Goal: Task Accomplishment & Management: Complete application form

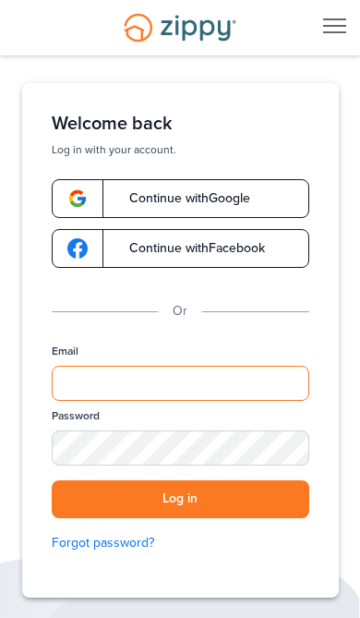
click at [257, 380] on input "Email" at bounding box center [181, 383] width 258 height 35
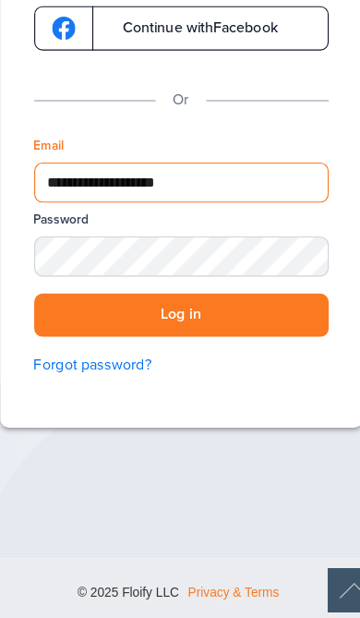
scroll to position [145, 0]
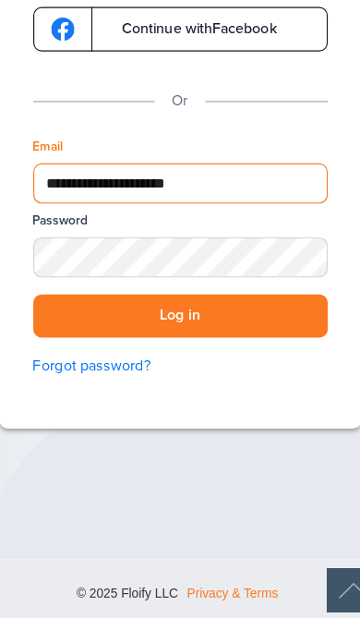
type input "**********"
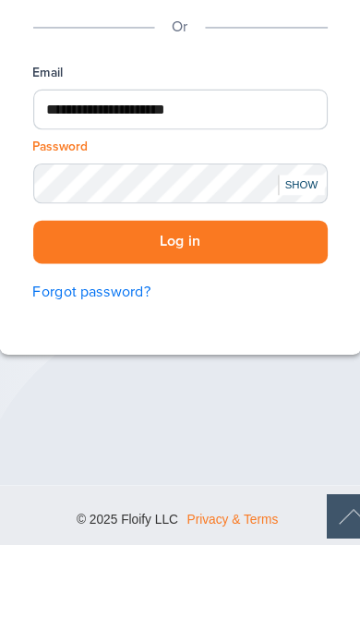
click at [56, 335] on button "Log in" at bounding box center [181, 354] width 258 height 38
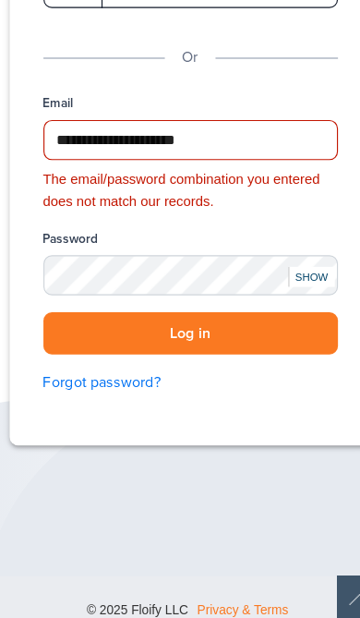
scroll to position [199, 0]
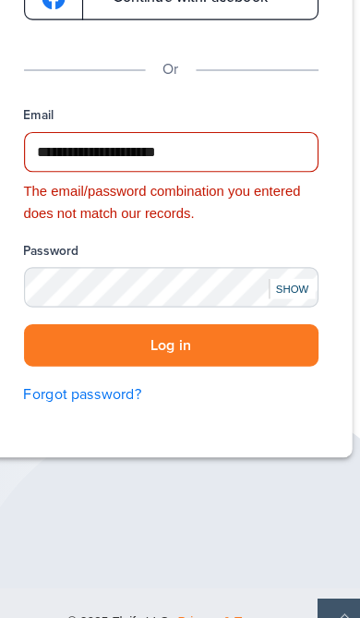
click at [102, 386] on link "Forgot password?" at bounding box center [181, 396] width 258 height 20
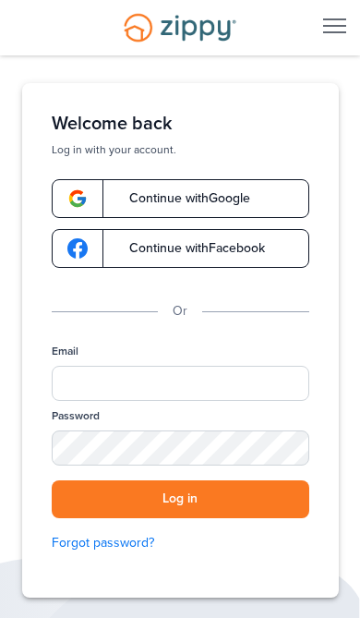
click at [325, 35] on div "Desktop Navigation" at bounding box center [332, 27] width 55 height 54
click at [330, 34] on div "Desktop Navigation" at bounding box center [334, 26] width 23 height 17
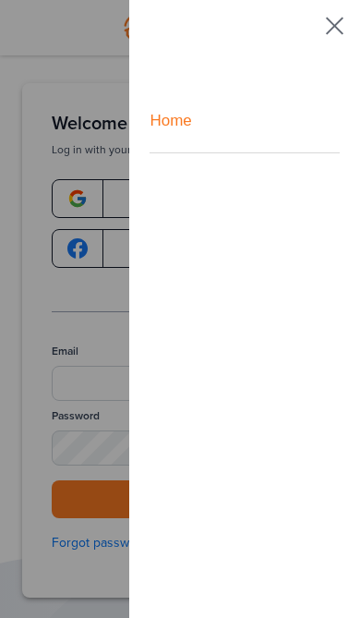
click at [323, 32] on div at bounding box center [334, 26] width 23 height 17
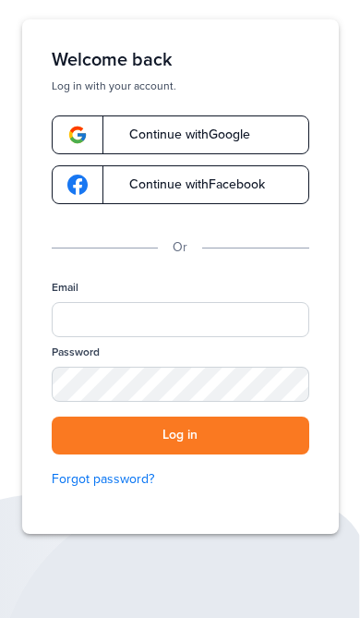
scroll to position [64, 0]
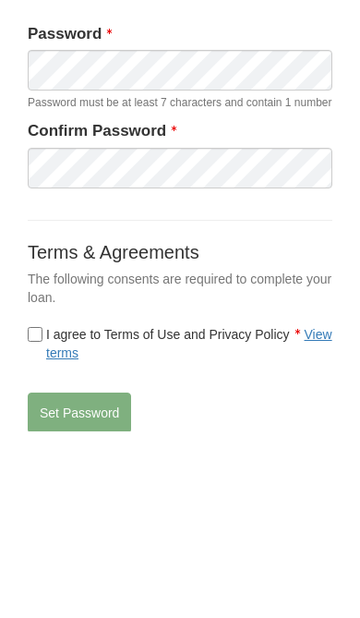
scroll to position [187, 0]
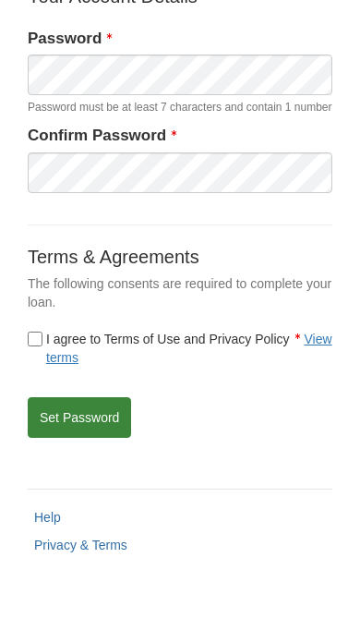
click at [62, 438] on button "Set Password" at bounding box center [79, 417] width 103 height 41
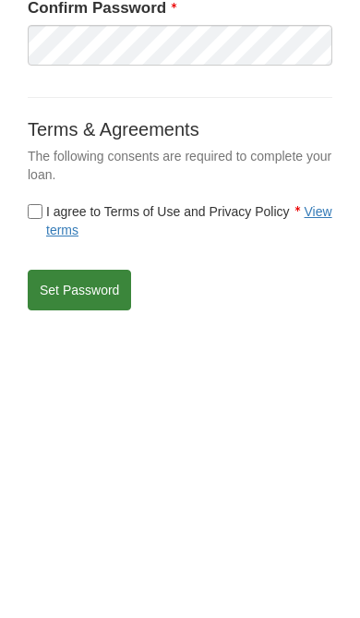
scroll to position [163, 0]
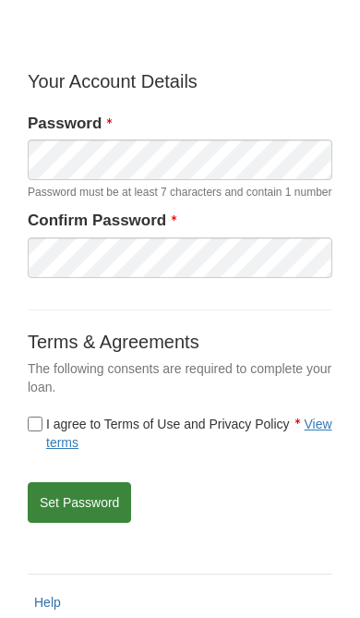
click at [82, 520] on button "Set Password" at bounding box center [79, 502] width 103 height 41
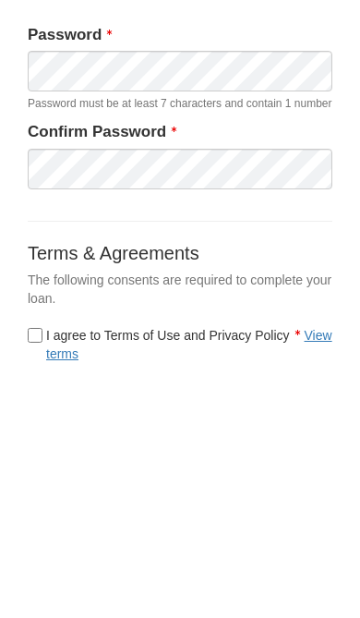
scroll to position [253, 0]
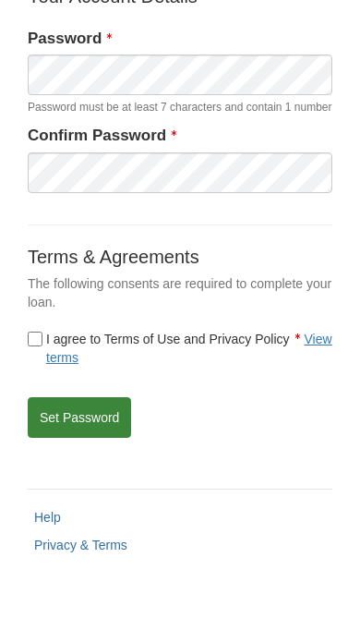
click at [61, 432] on button "Set Password" at bounding box center [79, 417] width 103 height 41
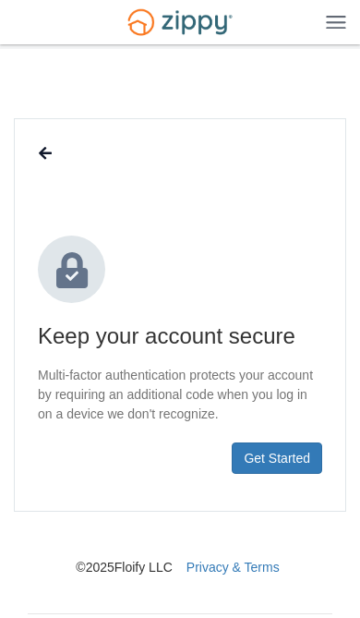
click at [285, 472] on button "Get Started" at bounding box center [277, 457] width 90 height 31
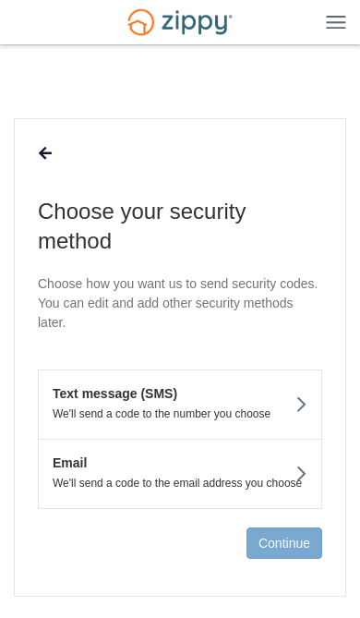
click at [279, 401] on button "Text message (SMS) We'll send a code to the number you choose" at bounding box center [180, 403] width 284 height 69
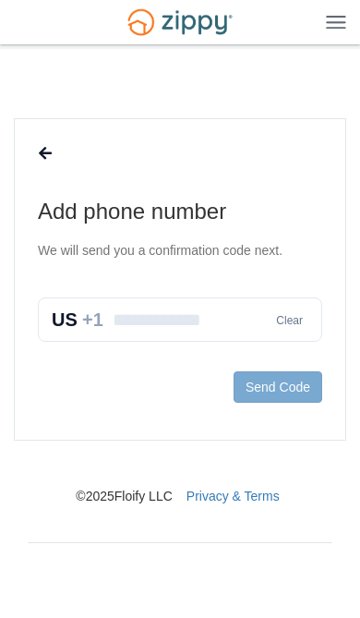
click at [126, 336] on input "text" at bounding box center [180, 319] width 284 height 44
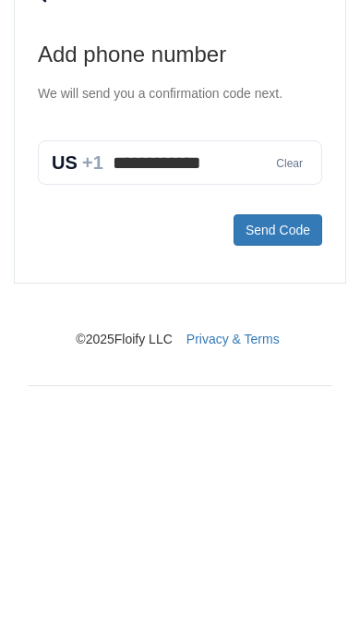
type input "**********"
click at [304, 371] on button "Send Code" at bounding box center [278, 386] width 89 height 31
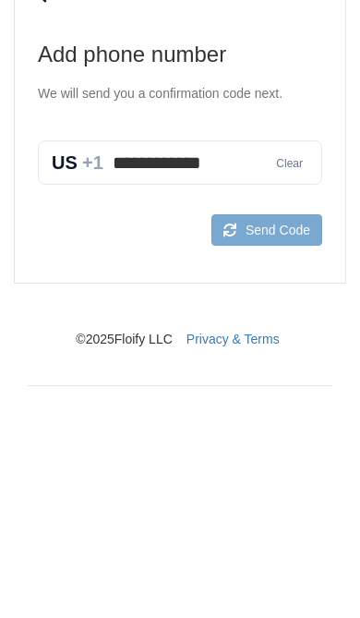
scroll to position [65, 0]
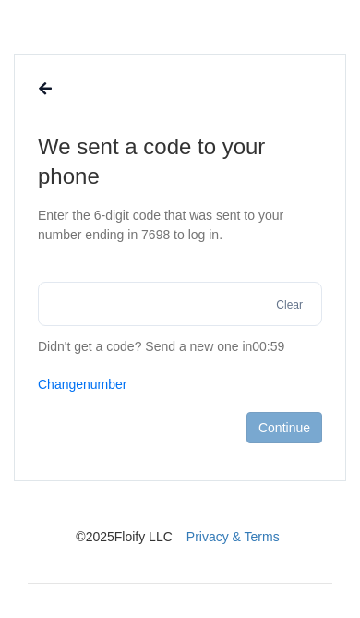
click at [217, 322] on input "text" at bounding box center [180, 304] width 284 height 44
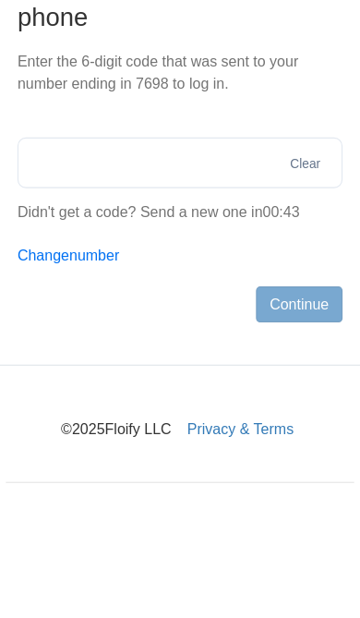
click at [43, 375] on button "Change number" at bounding box center [83, 384] width 90 height 18
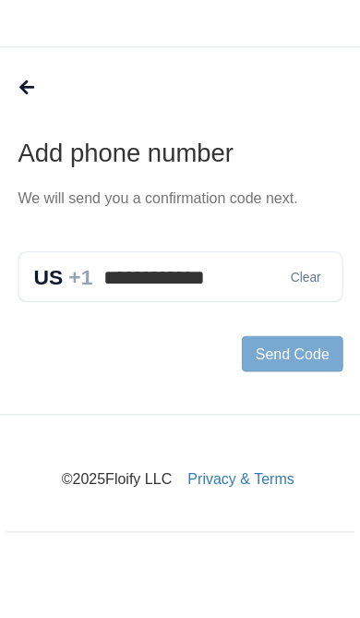
click at [210, 297] on input "**********" at bounding box center [180, 319] width 284 height 44
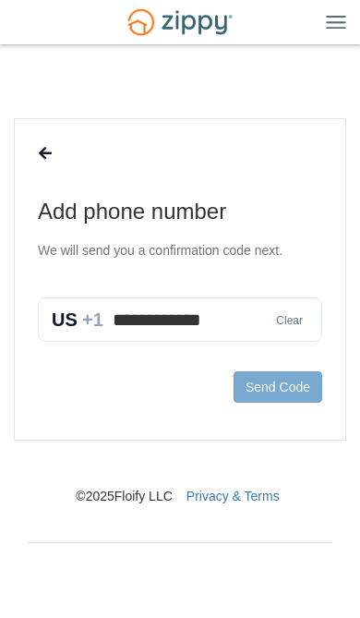
click at [37, 138] on button at bounding box center [45, 153] width 35 height 31
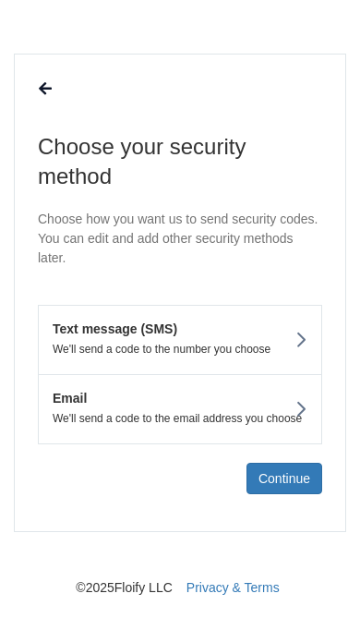
click at [293, 335] on button "Text message (SMS) We'll send a code to the number you choose" at bounding box center [180, 339] width 284 height 69
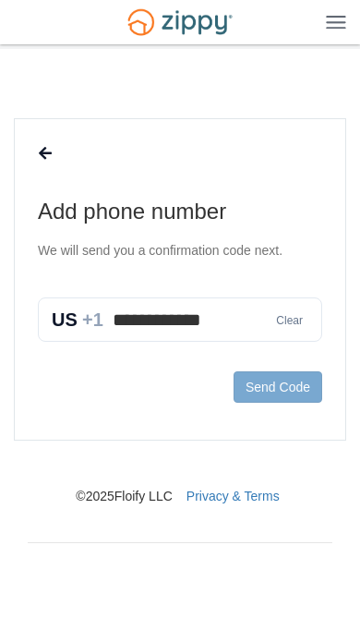
click at [247, 297] on input "**********" at bounding box center [180, 319] width 284 height 44
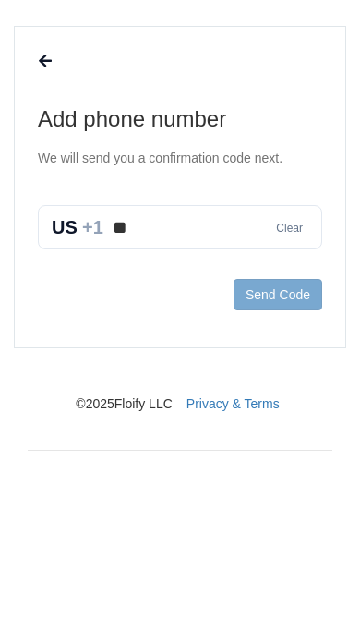
type input "*"
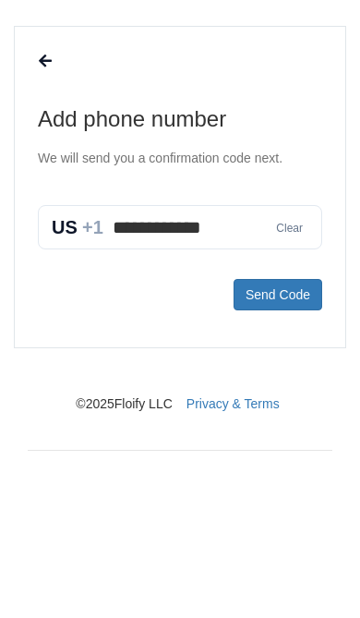
type input "**********"
click at [308, 371] on button "Send Code" at bounding box center [278, 386] width 89 height 31
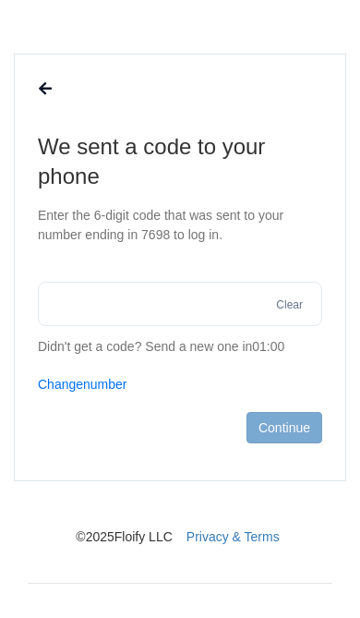
click at [229, 314] on input "text" at bounding box center [180, 304] width 284 height 44
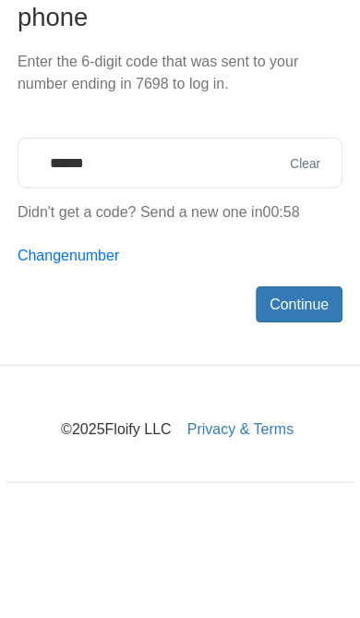
click at [284, 412] on button "Continue" at bounding box center [285, 427] width 76 height 31
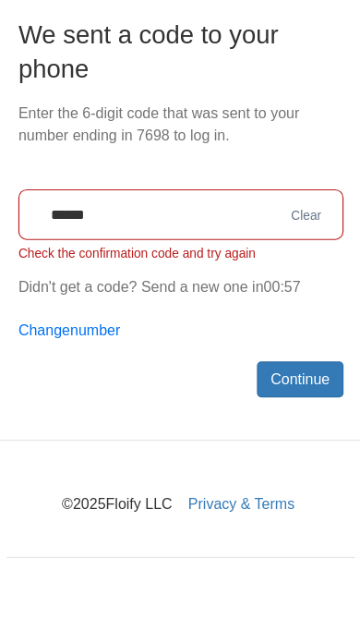
click at [187, 243] on input "******" at bounding box center [180, 265] width 284 height 44
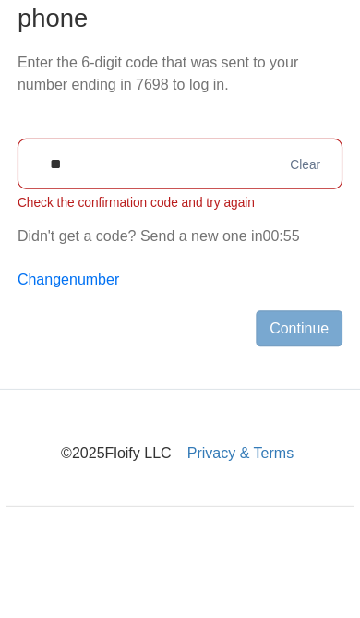
type input "*"
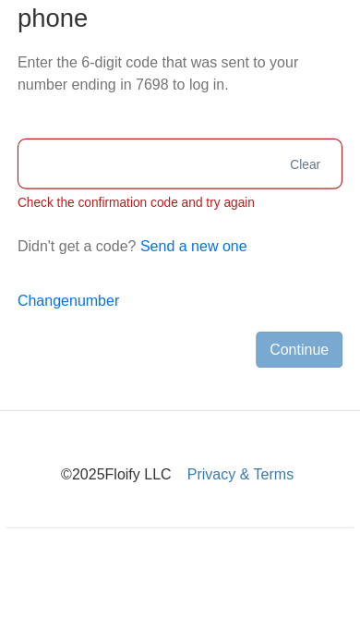
scroll to position [123, 0]
click at [192, 223] on input "text" at bounding box center [180, 245] width 284 height 44
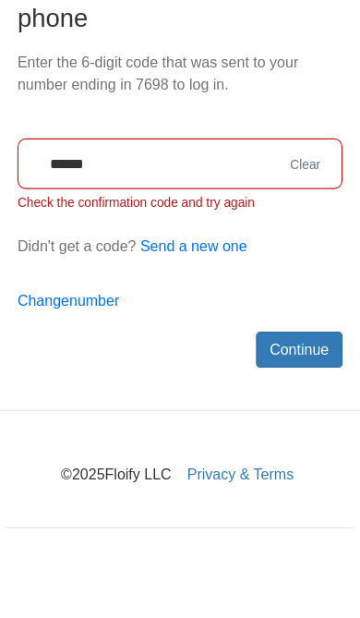
scroll to position [142, 0]
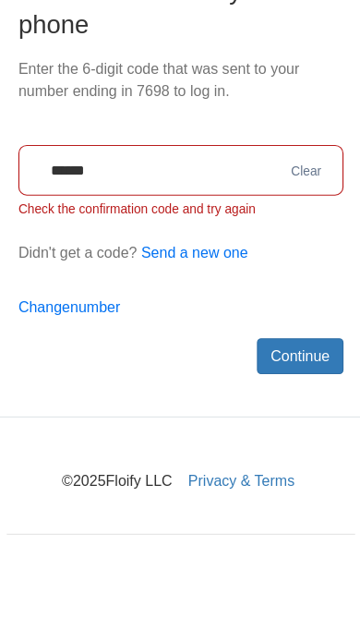
type input "******"
click at [277, 373] on button "Continue" at bounding box center [285, 388] width 76 height 31
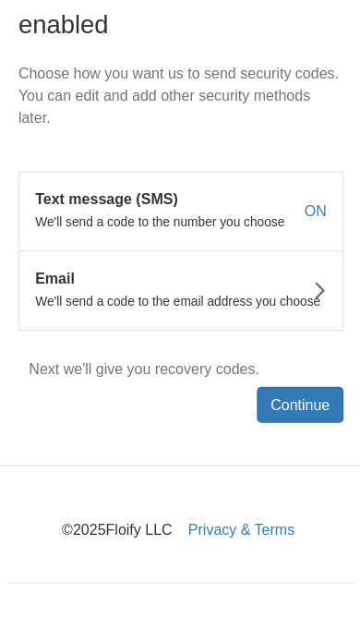
click at [295, 321] on icon at bounding box center [301, 331] width 13 height 20
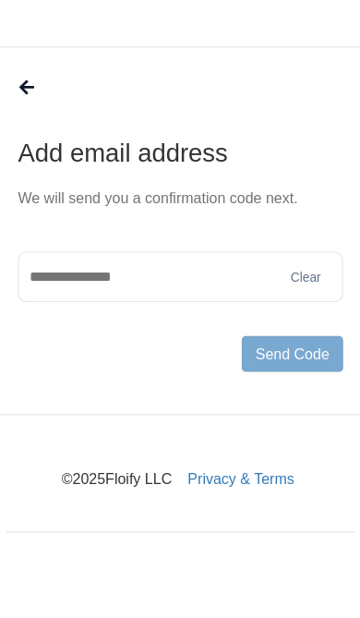
scroll to position [65, 0]
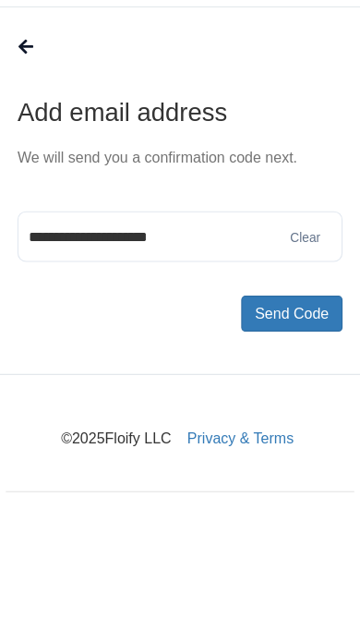
type input "**********"
click at [283, 371] on button "Send Code" at bounding box center [278, 386] width 89 height 31
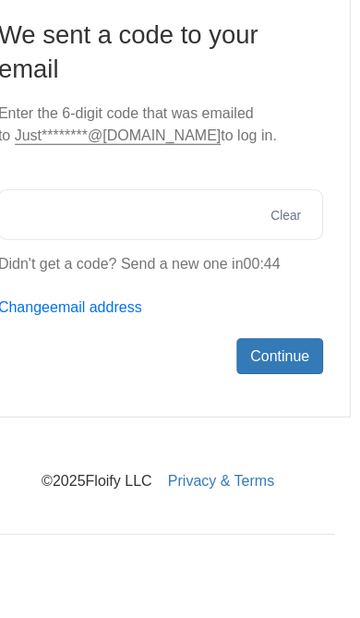
scroll to position [103, 0]
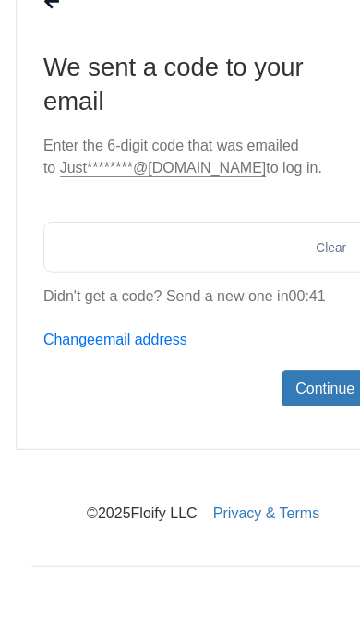
click at [56, 243] on input "text" at bounding box center [180, 265] width 284 height 44
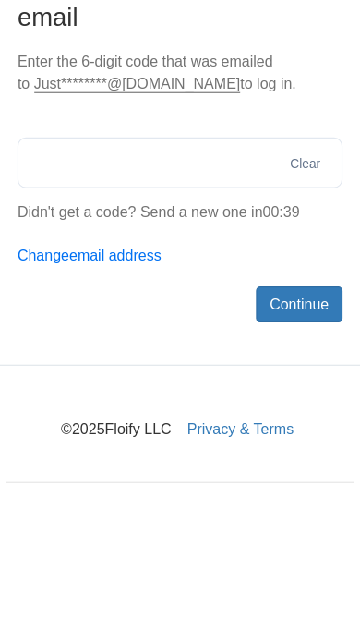
paste input "******"
type input "******"
click at [247, 373] on button "Continue" at bounding box center [285, 388] width 76 height 31
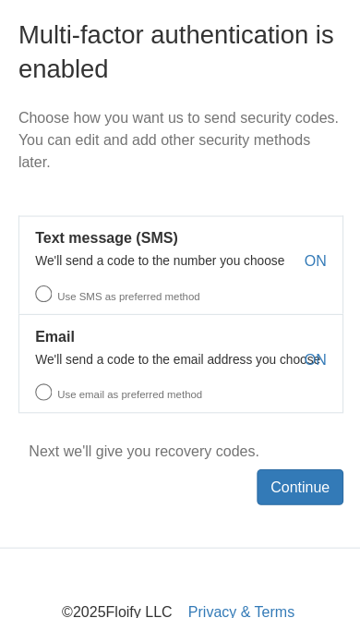
click at [273, 488] on button "Continue" at bounding box center [285, 503] width 76 height 31
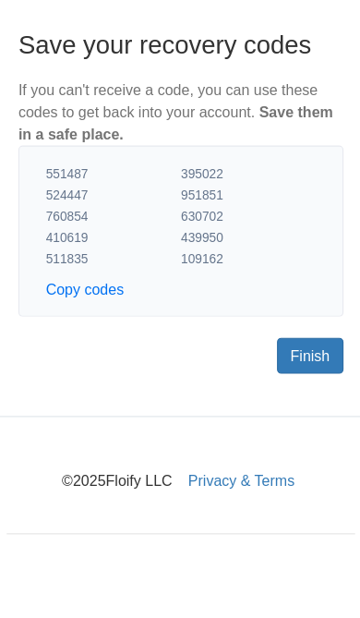
scroll to position [96, 0]
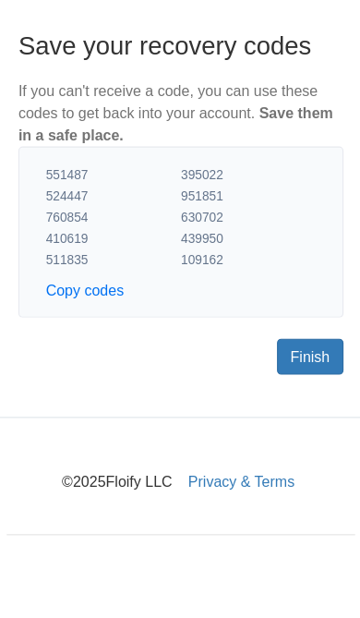
click at [62, 321] on button "Copy codes" at bounding box center [96, 330] width 68 height 18
click at [280, 373] on link "Finish" at bounding box center [293, 388] width 58 height 31
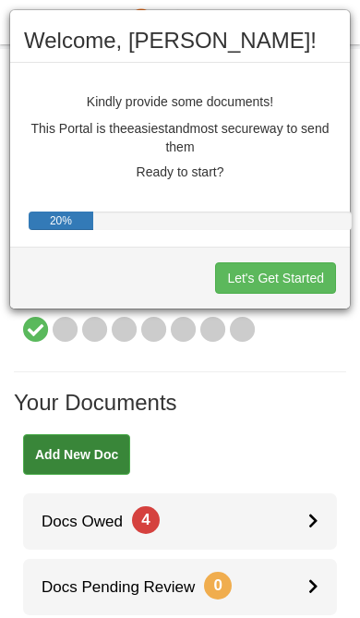
click at [317, 277] on button "Let's Get Started" at bounding box center [275, 277] width 121 height 31
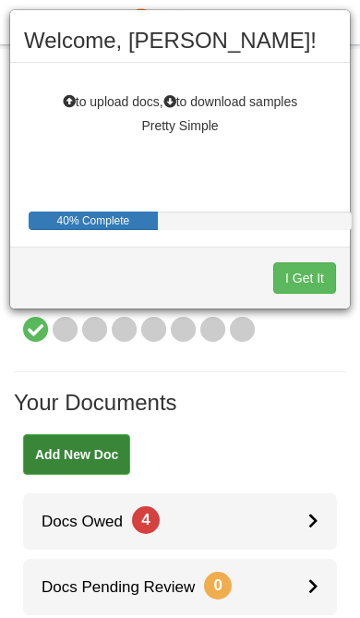
click at [324, 280] on button "I Get It" at bounding box center [304, 277] width 63 height 31
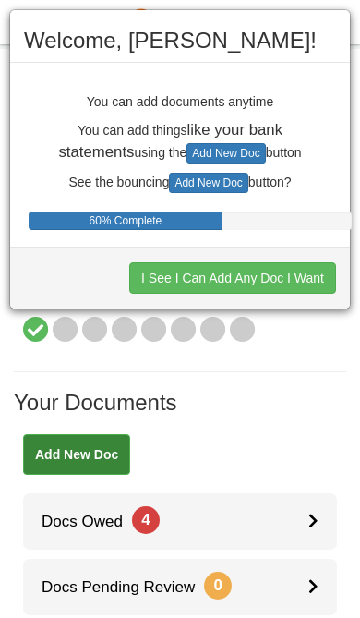
click at [317, 281] on button "I See I Can Add Any Doc I Want" at bounding box center [232, 277] width 207 height 31
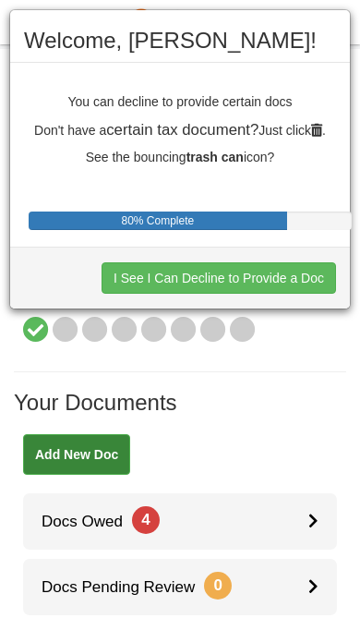
click at [294, 368] on div "Welcome, justine! You can decline to provide certain docs Don't have a certain …" at bounding box center [180, 309] width 360 height 618
click at [298, 464] on div "Welcome, justine! You can decline to provide certain docs Don't have a certain …" at bounding box center [180, 309] width 360 height 618
click at [319, 470] on div "Welcome, justine! You can decline to provide certain docs Don't have a certain …" at bounding box center [180, 309] width 360 height 618
click at [101, 409] on div "Welcome, justine! You can decline to provide certain docs Don't have a certain …" at bounding box center [180, 309] width 360 height 618
click at [285, 376] on div "Welcome, justine! You can decline to provide certain docs Don't have a certain …" at bounding box center [180, 309] width 360 height 618
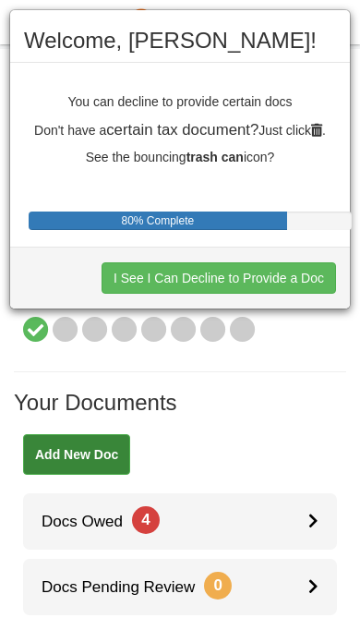
click at [314, 284] on button "I See I Can Decline to Provide a Doc" at bounding box center [219, 277] width 235 height 31
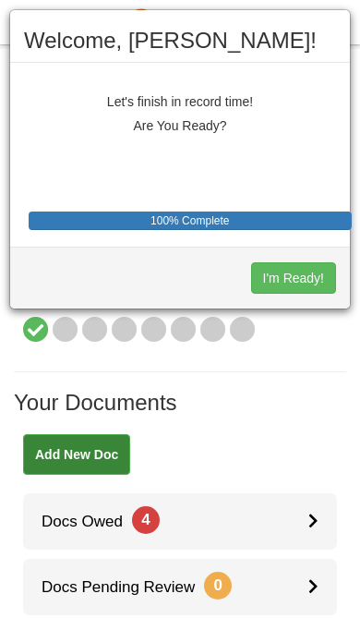
click at [318, 279] on button "I'm Ready!" at bounding box center [293, 277] width 85 height 31
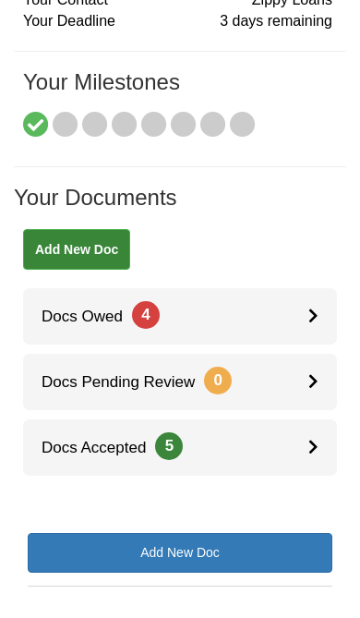
scroll to position [230, 0]
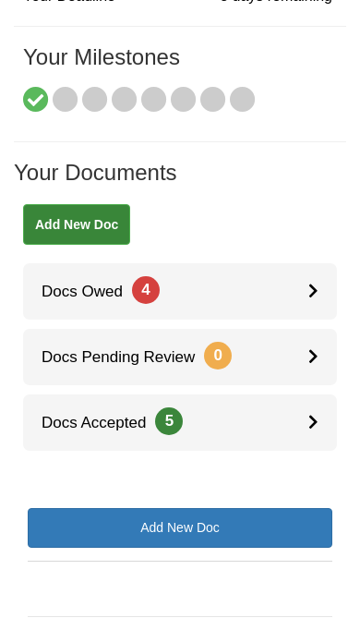
click at [313, 283] on icon at bounding box center [313, 291] width 10 height 16
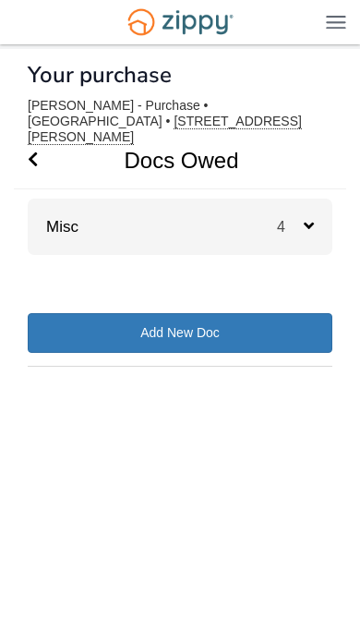
click at [312, 220] on span "4" at bounding box center [295, 227] width 37 height 18
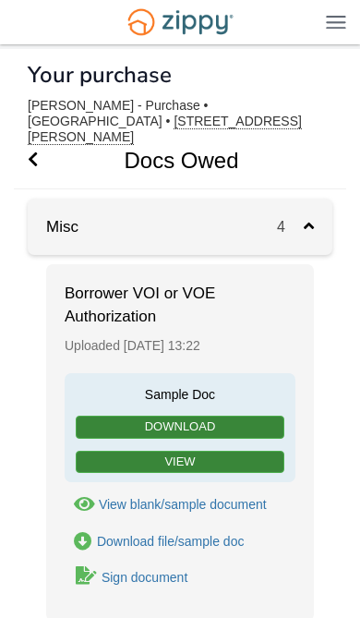
click at [226, 454] on link "View" at bounding box center [180, 462] width 209 height 23
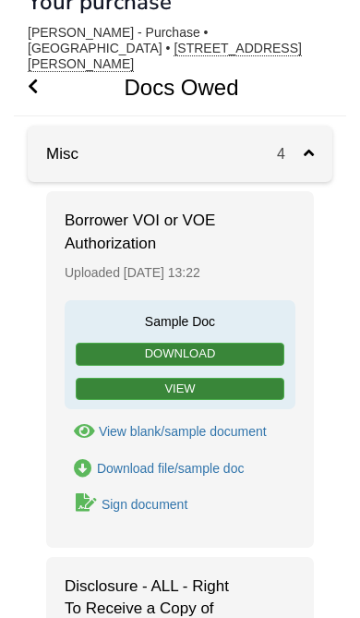
scroll to position [75, 0]
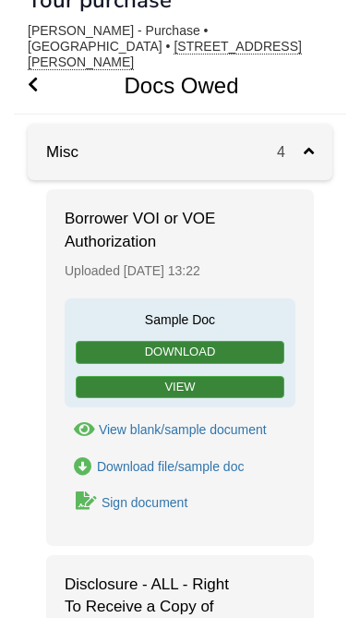
click at [160, 495] on div "Sign document" at bounding box center [145, 502] width 86 height 15
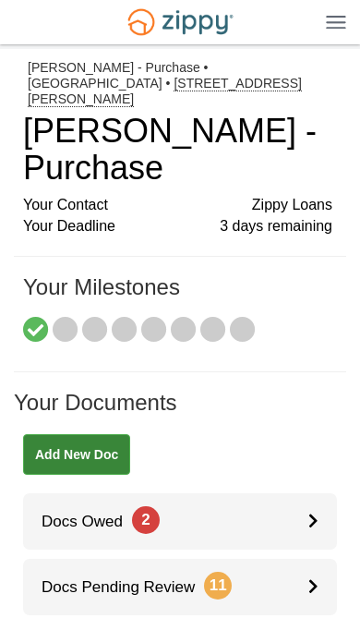
click at [311, 512] on icon at bounding box center [313, 520] width 10 height 16
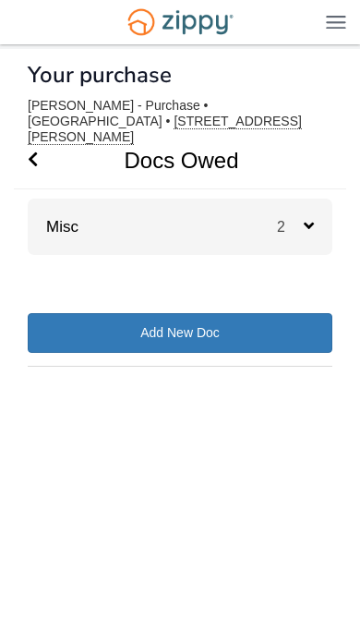
click at [313, 217] on icon at bounding box center [309, 225] width 10 height 17
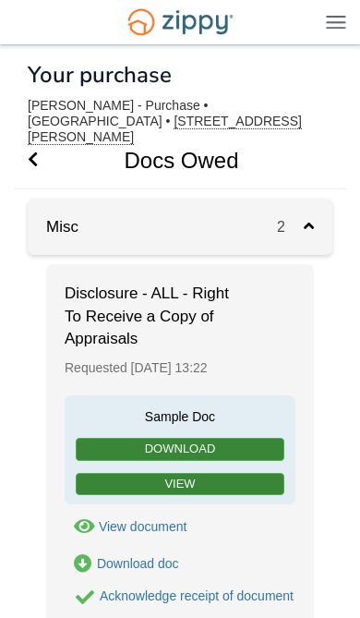
click at [248, 473] on link "View" at bounding box center [180, 484] width 209 height 23
click at [319, 214] on div "2" at bounding box center [304, 227] width 55 height 56
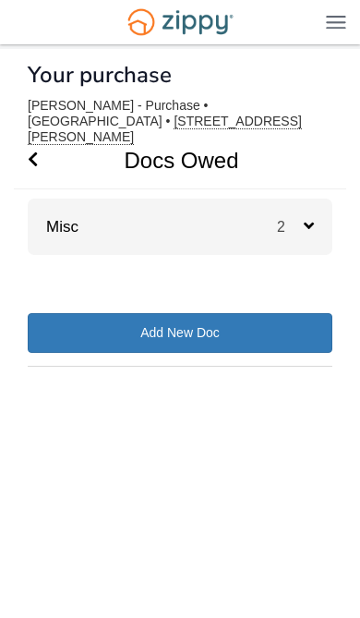
click at [31, 133] on span "Go Back" at bounding box center [33, 160] width 10 height 56
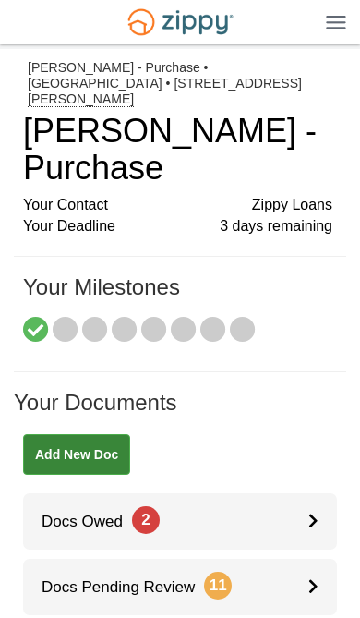
click at [288, 559] on link "Docs Pending Review 11" at bounding box center [180, 587] width 314 height 56
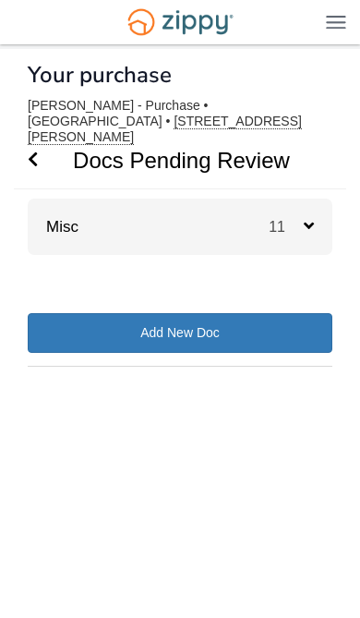
click at [307, 217] on icon at bounding box center [309, 225] width 10 height 17
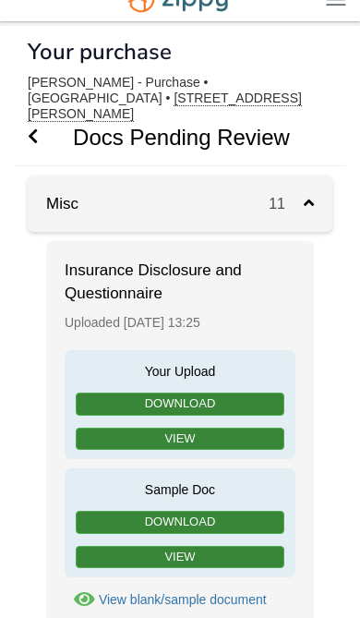
scroll to position [23, 0]
click at [243, 428] on link "View" at bounding box center [180, 439] width 209 height 23
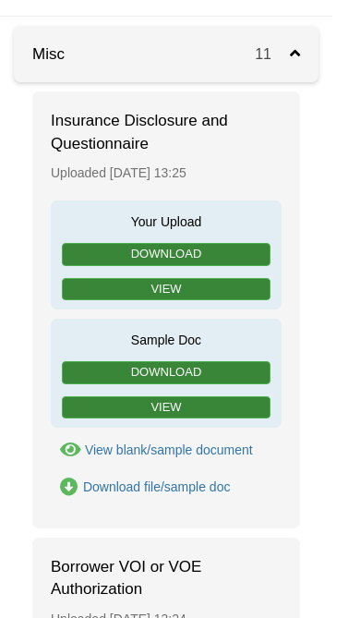
scroll to position [0, 7]
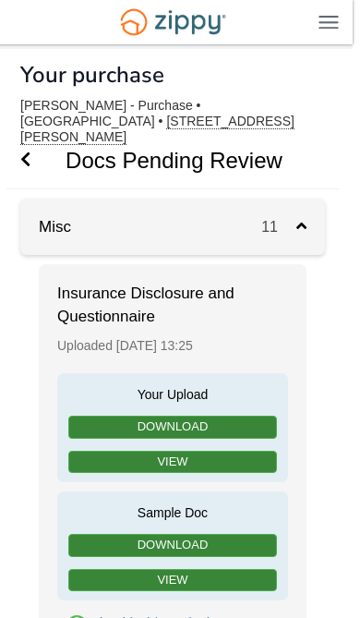
click at [302, 219] on icon at bounding box center [301, 225] width 10 height 17
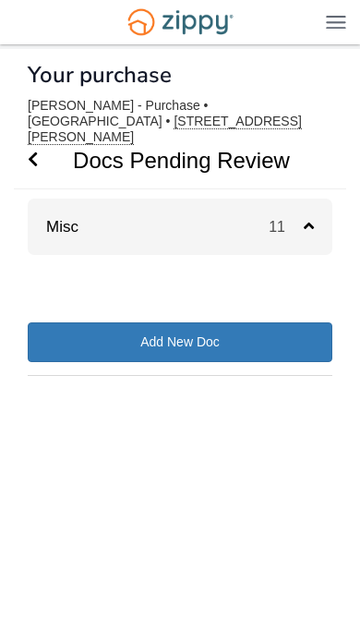
scroll to position [0, 0]
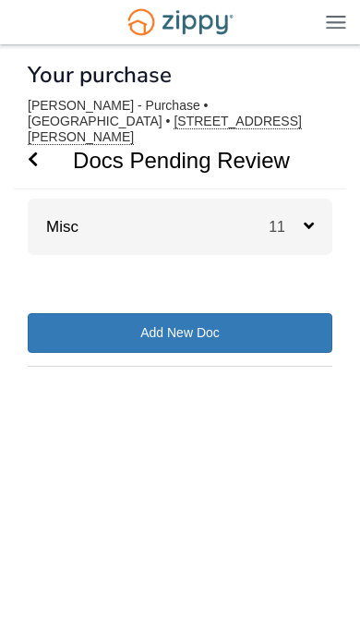
click at [30, 151] on icon "Go Back" at bounding box center [33, 159] width 10 height 17
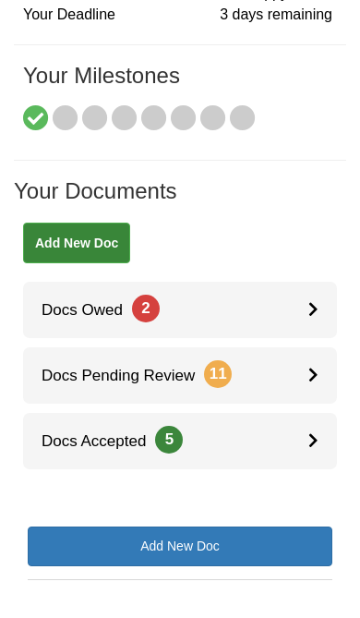
scroll to position [230, 0]
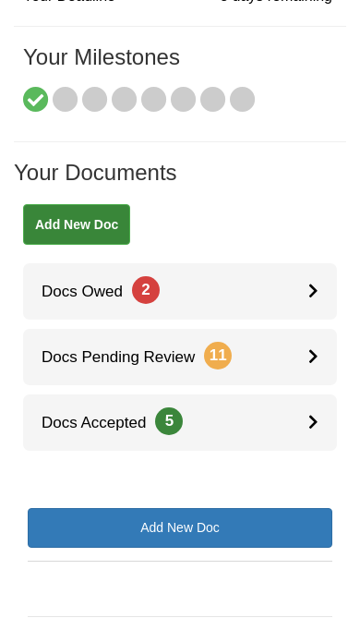
click at [325, 263] on div at bounding box center [322, 291] width 29 height 56
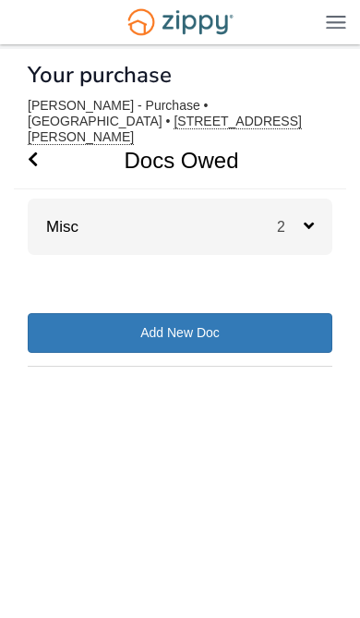
click at [298, 219] on span "2" at bounding box center [290, 227] width 27 height 16
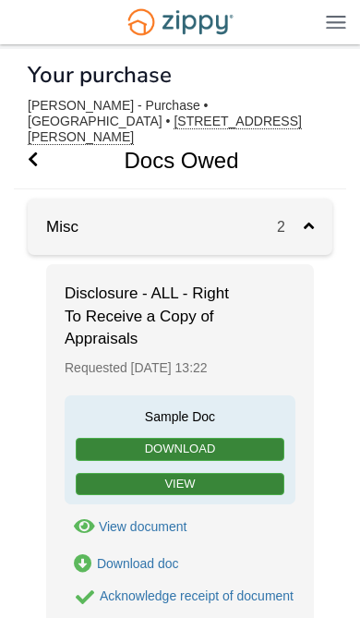
click at [36, 151] on icon "Go Back" at bounding box center [33, 159] width 10 height 17
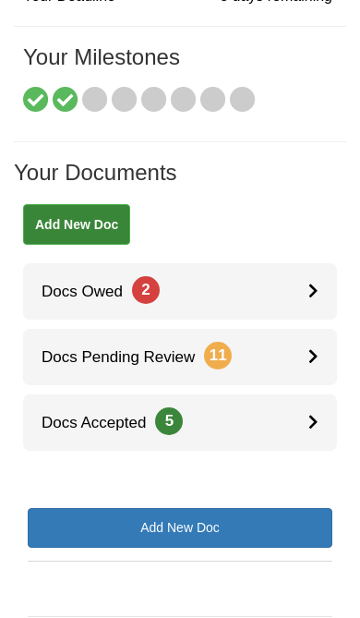
scroll to position [258, 0]
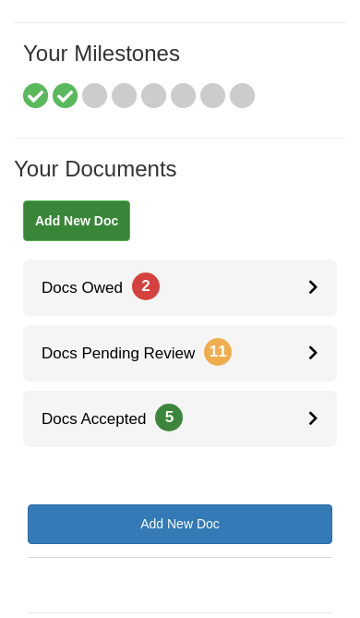
scroll to position [230, 0]
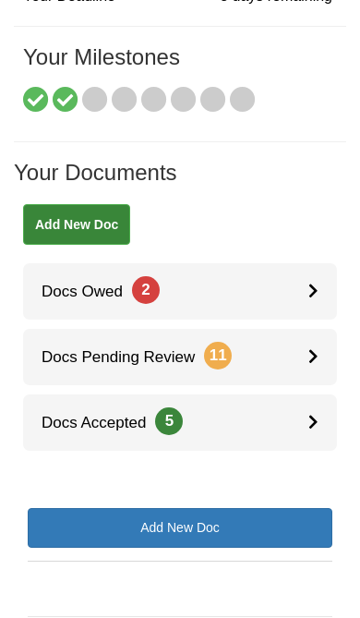
click at [72, 263] on link "Docs Owed 2" at bounding box center [180, 291] width 314 height 56
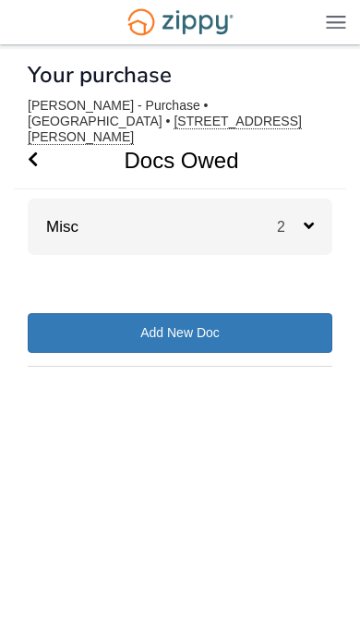
click at [39, 199] on div "Misc 2" at bounding box center [180, 227] width 305 height 56
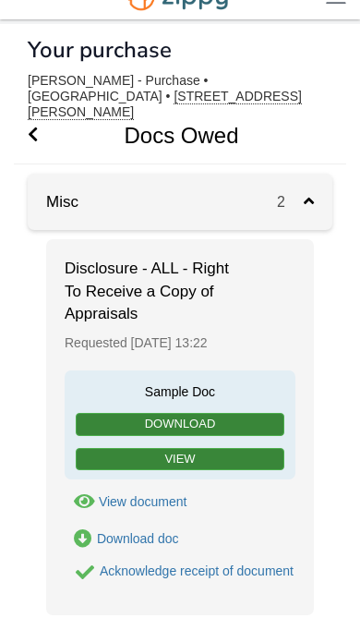
scroll to position [25, 0]
click at [276, 413] on link "Download" at bounding box center [180, 424] width 209 height 23
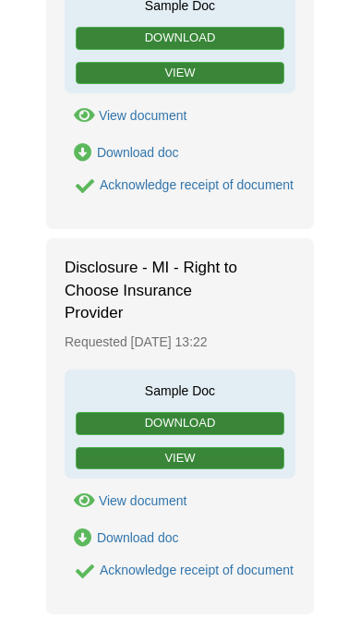
scroll to position [411, 0]
click at [270, 424] on link "Download" at bounding box center [180, 423] width 209 height 23
